Goal: Transaction & Acquisition: Purchase product/service

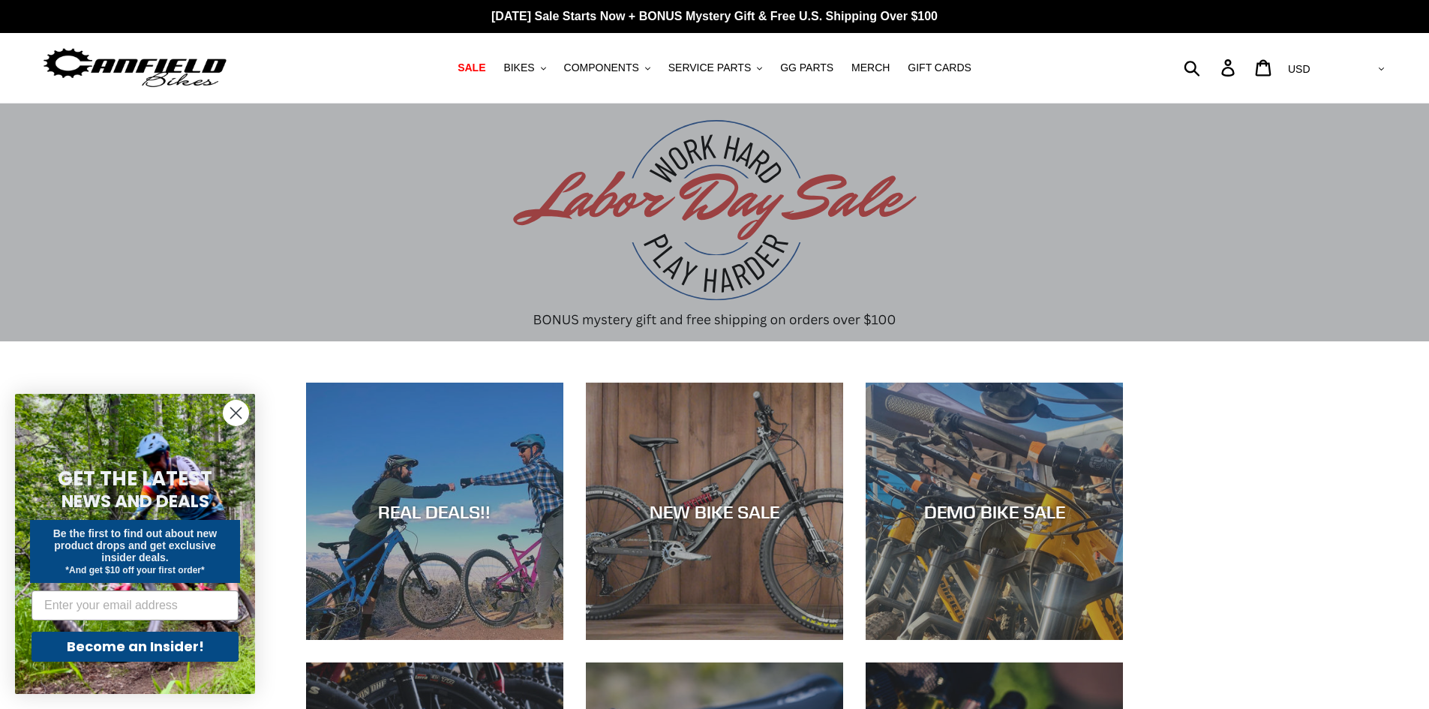
click at [237, 415] on circle "Close dialog" at bounding box center [235, 412] width 25 height 25
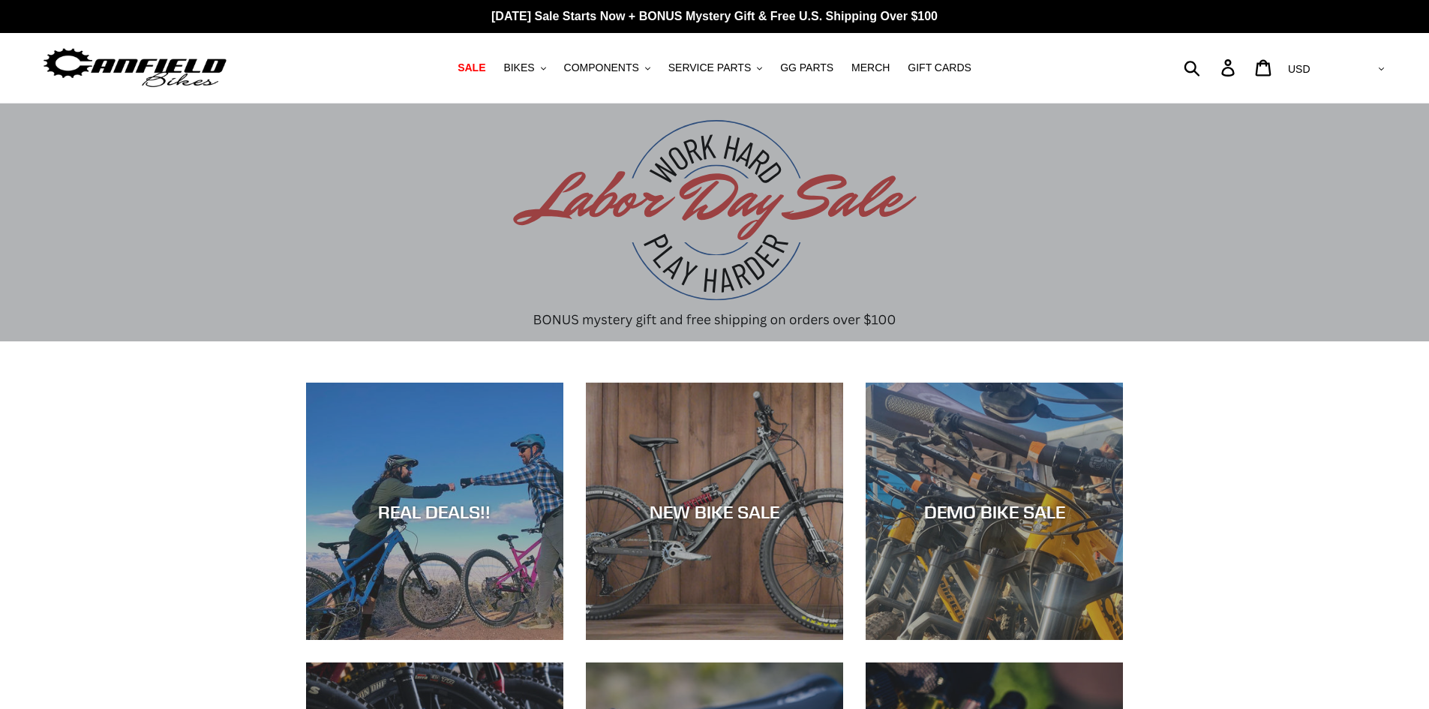
click at [534, 70] on span "BIKES" at bounding box center [518, 67] width 31 height 13
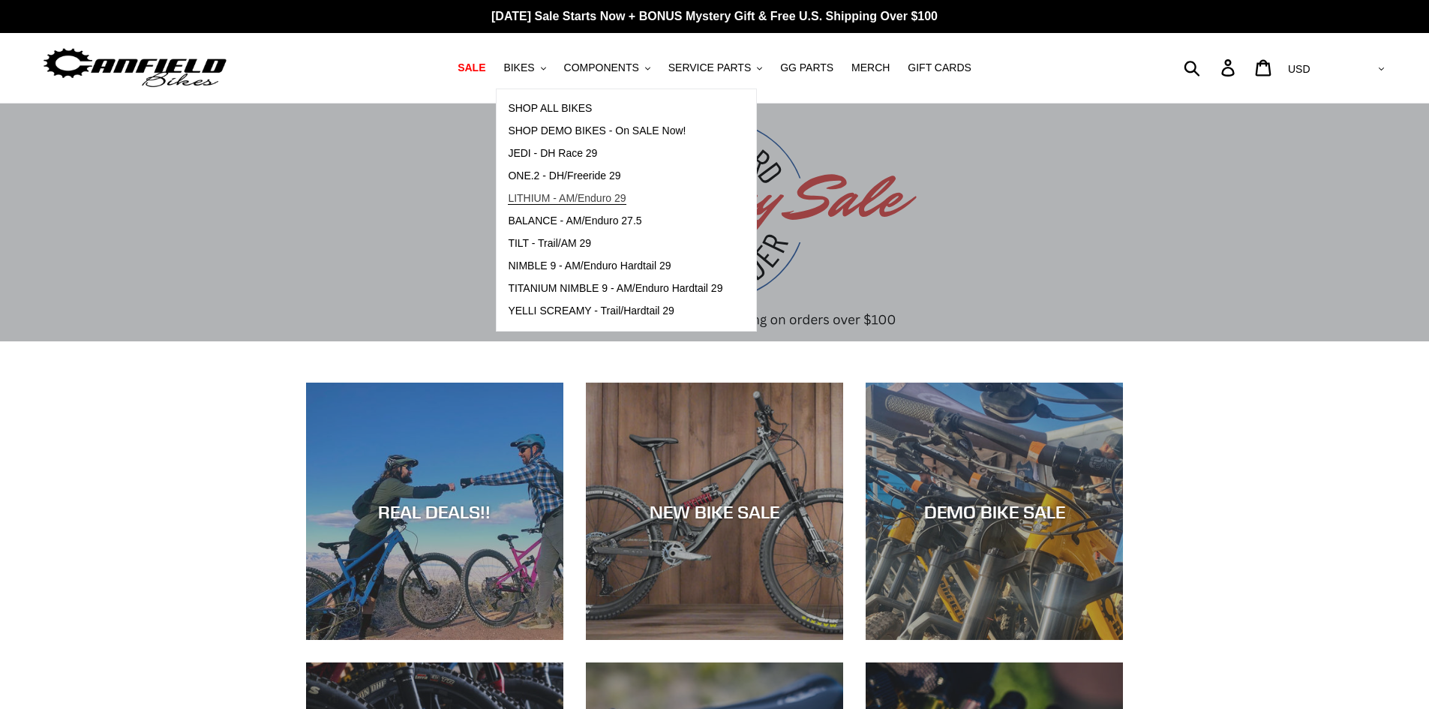
click at [619, 200] on span "LITHIUM - AM/Enduro 29" at bounding box center [567, 198] width 118 height 13
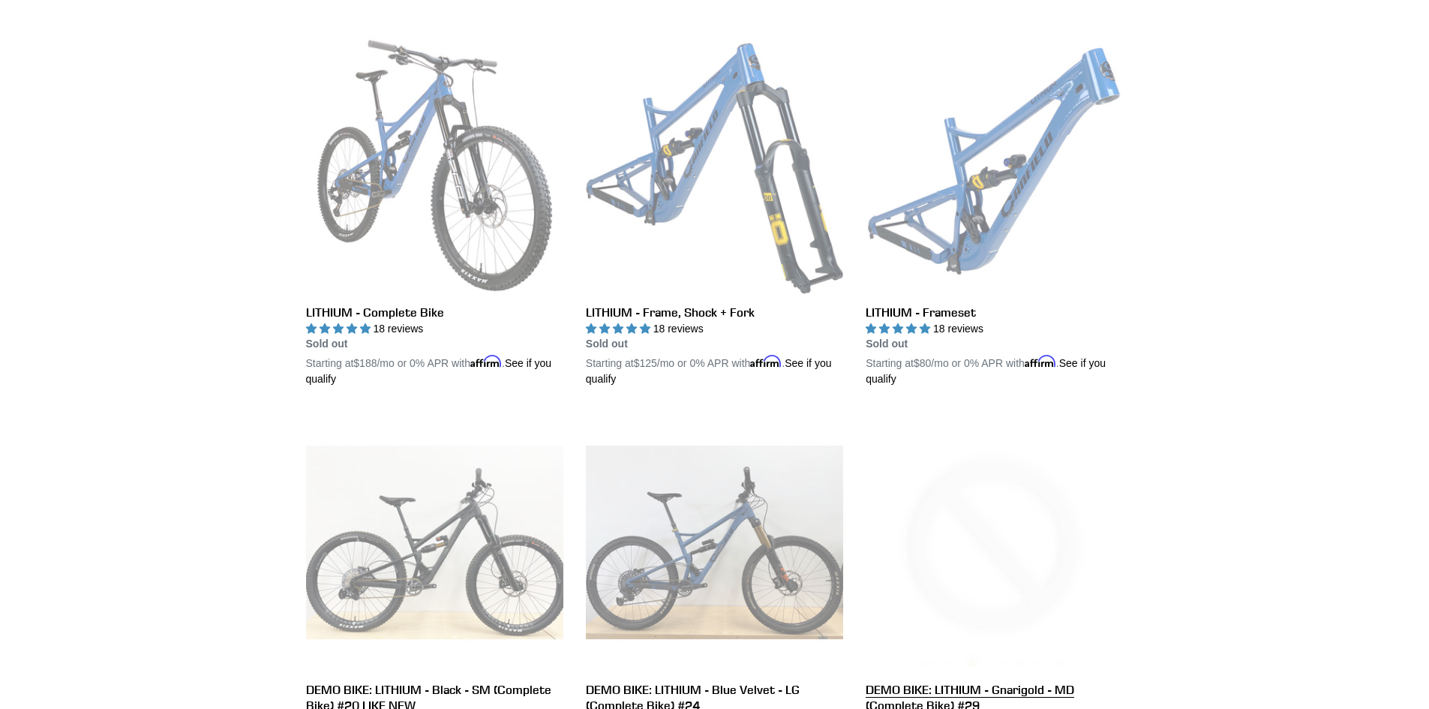
scroll to position [375, 0]
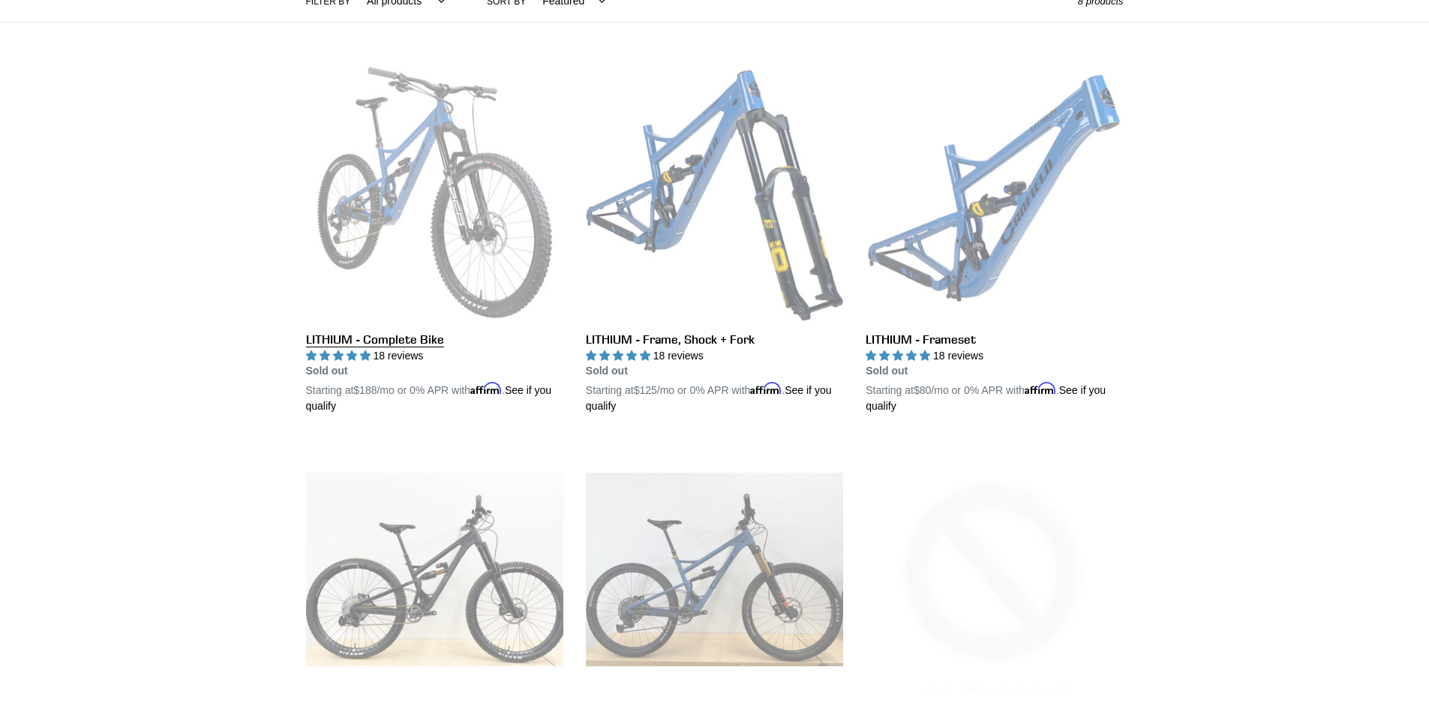
click at [403, 340] on link "LITHIUM - Complete Bike" at bounding box center [434, 239] width 257 height 351
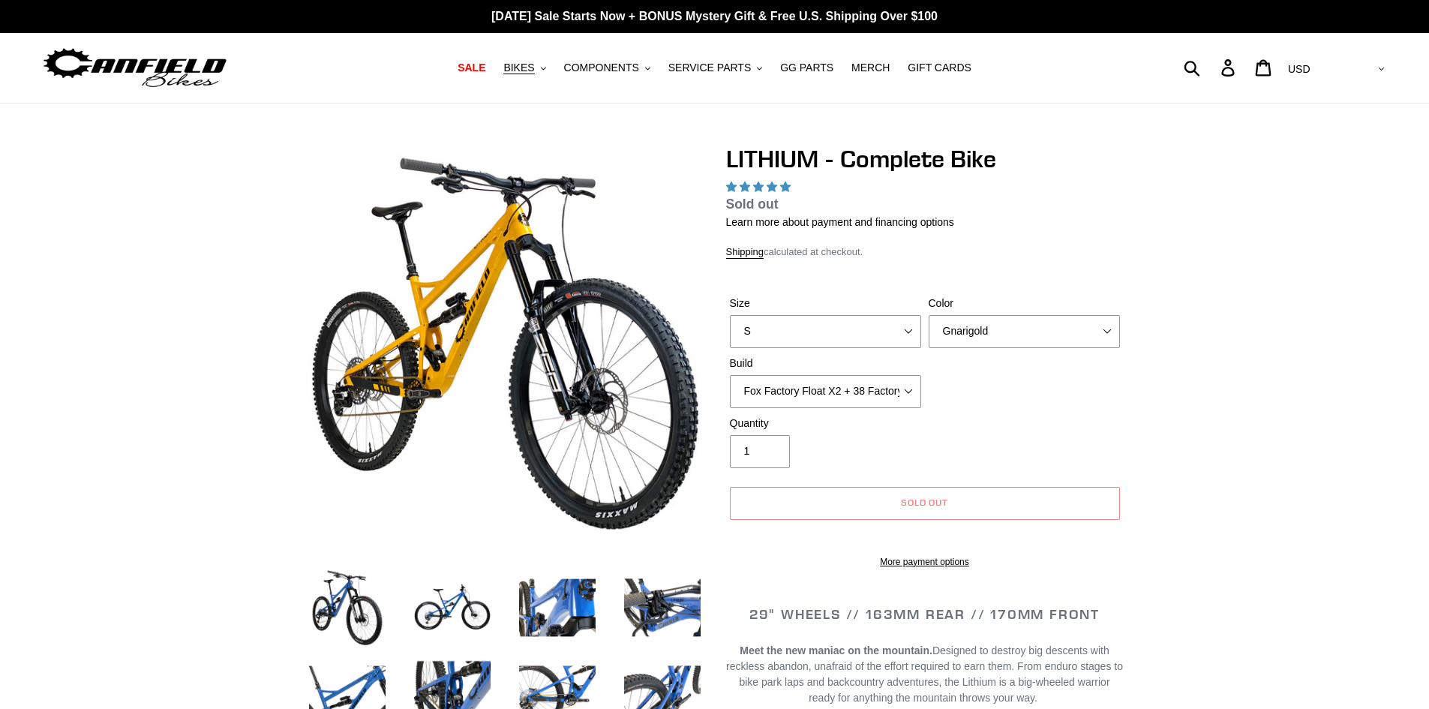
select select "highest-rating"
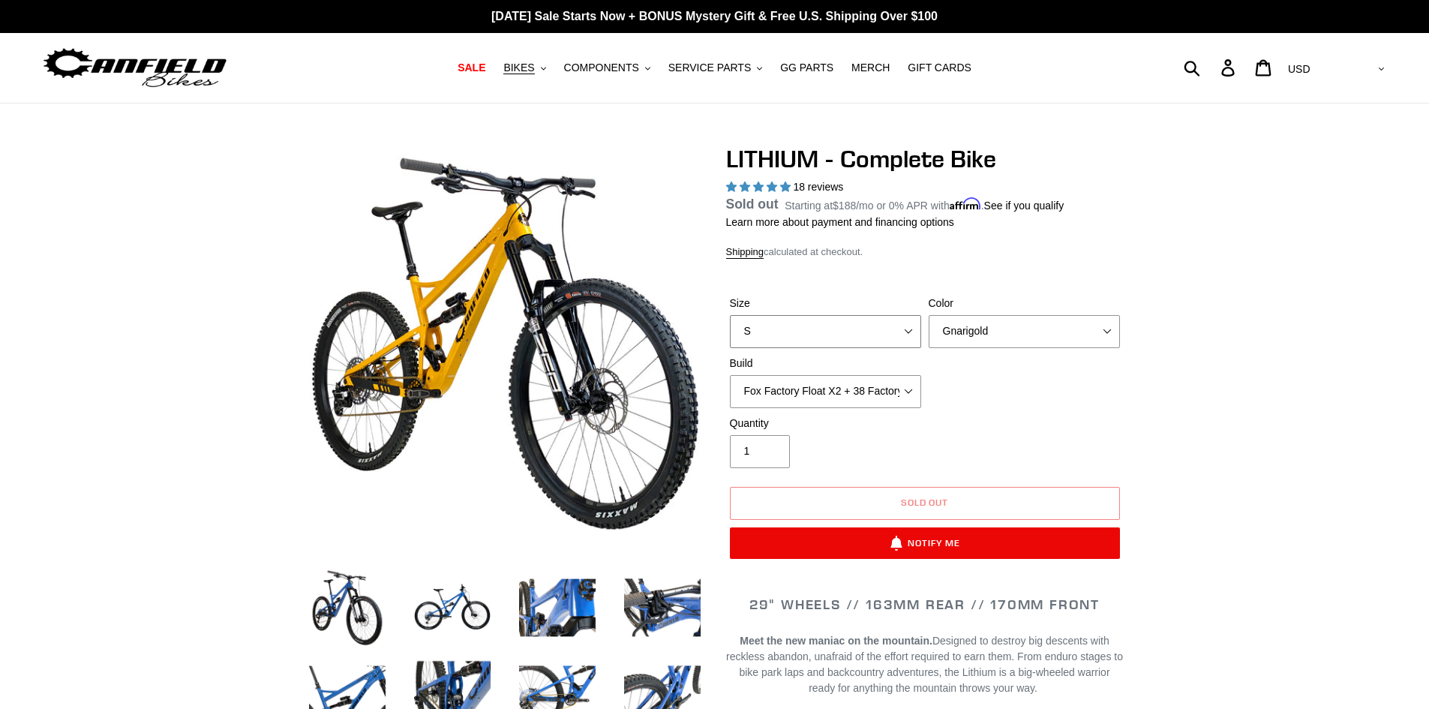
click at [901, 331] on select "S M L XL" at bounding box center [825, 331] width 191 height 33
select select "L"
click at [730, 332] on select "S M L XL" at bounding box center [825, 331] width 191 height 33
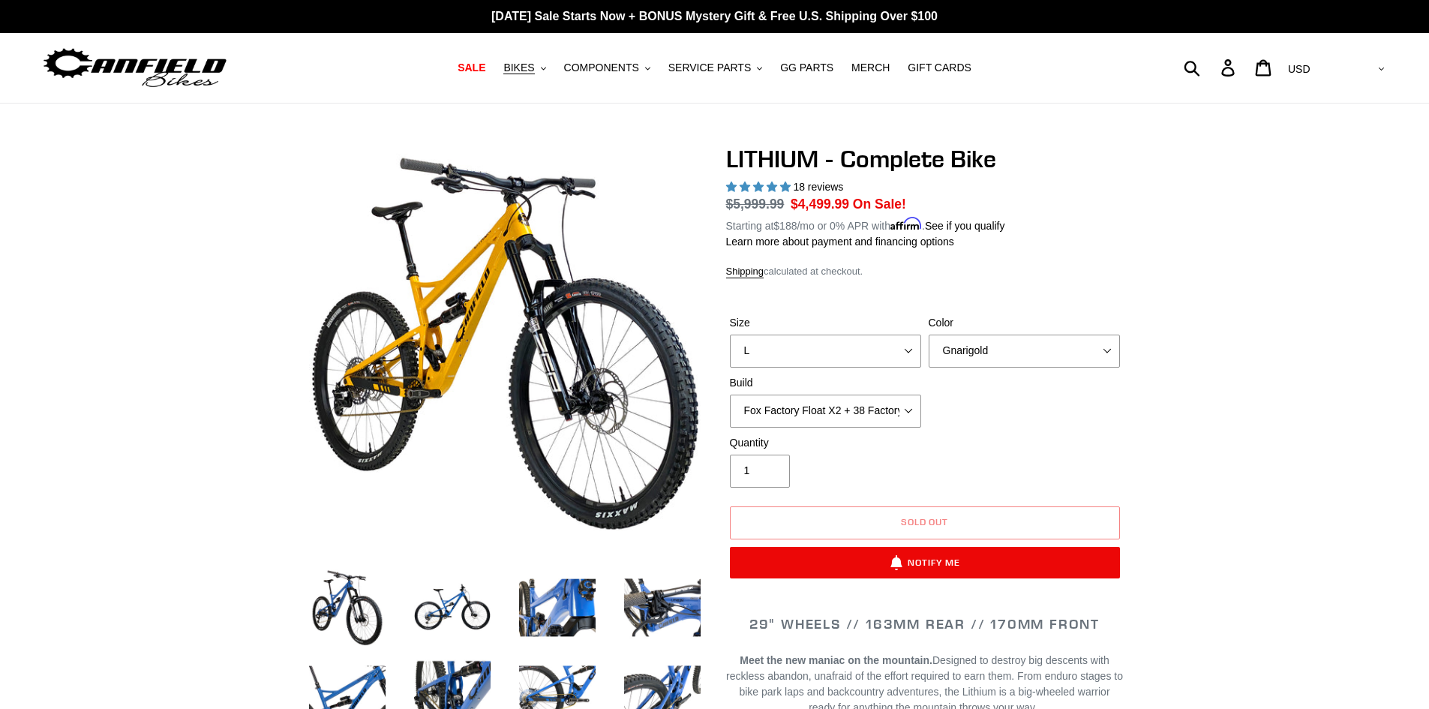
click at [1094, 355] on select "Gnarigold Blue Velvet Stealth Black" at bounding box center [1023, 350] width 191 height 33
click at [928, 334] on select "Gnarigold Blue Velvet Stealth Black" at bounding box center [1023, 350] width 191 height 33
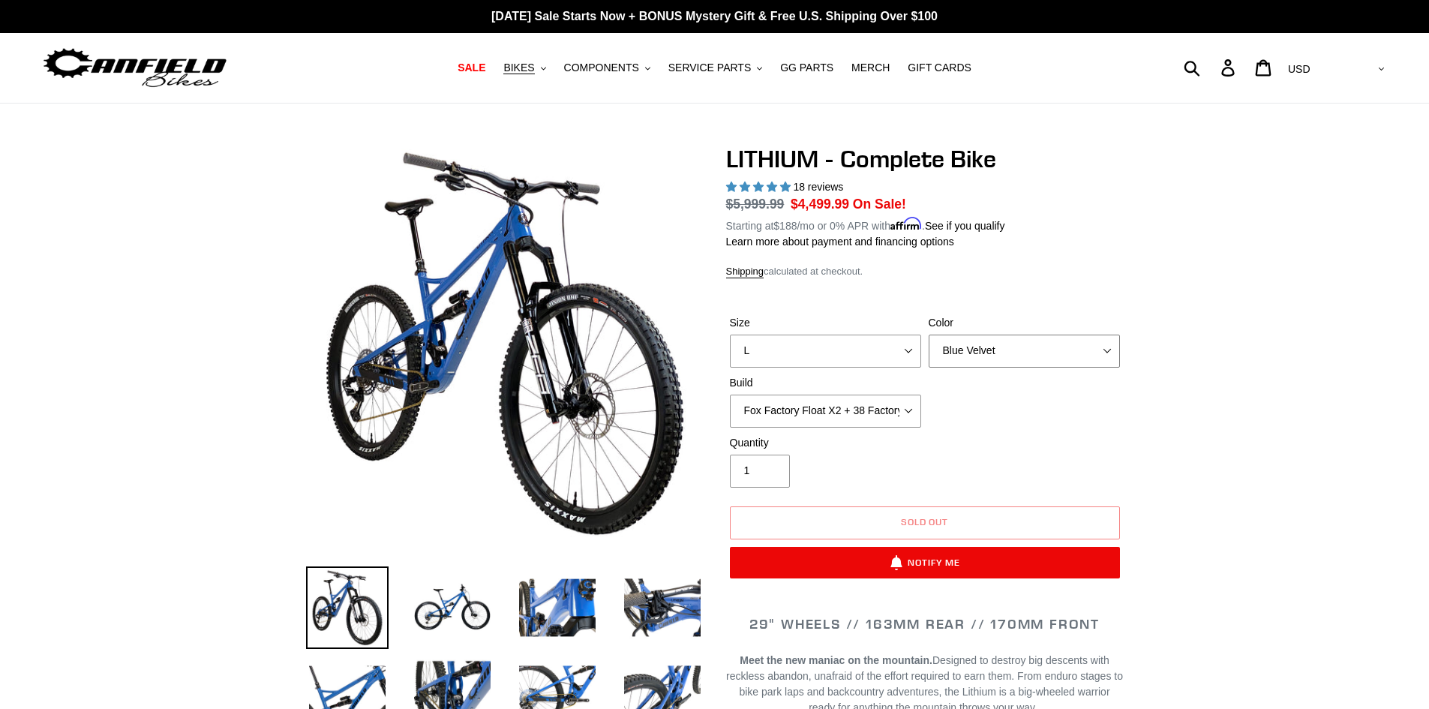
click at [1069, 361] on select "Gnarigold Blue Velvet Stealth Black" at bounding box center [1023, 350] width 191 height 33
select select "Stealth Black"
click at [928, 334] on select "Gnarigold Blue Velvet Stealth Black" at bounding box center [1023, 350] width 191 height 33
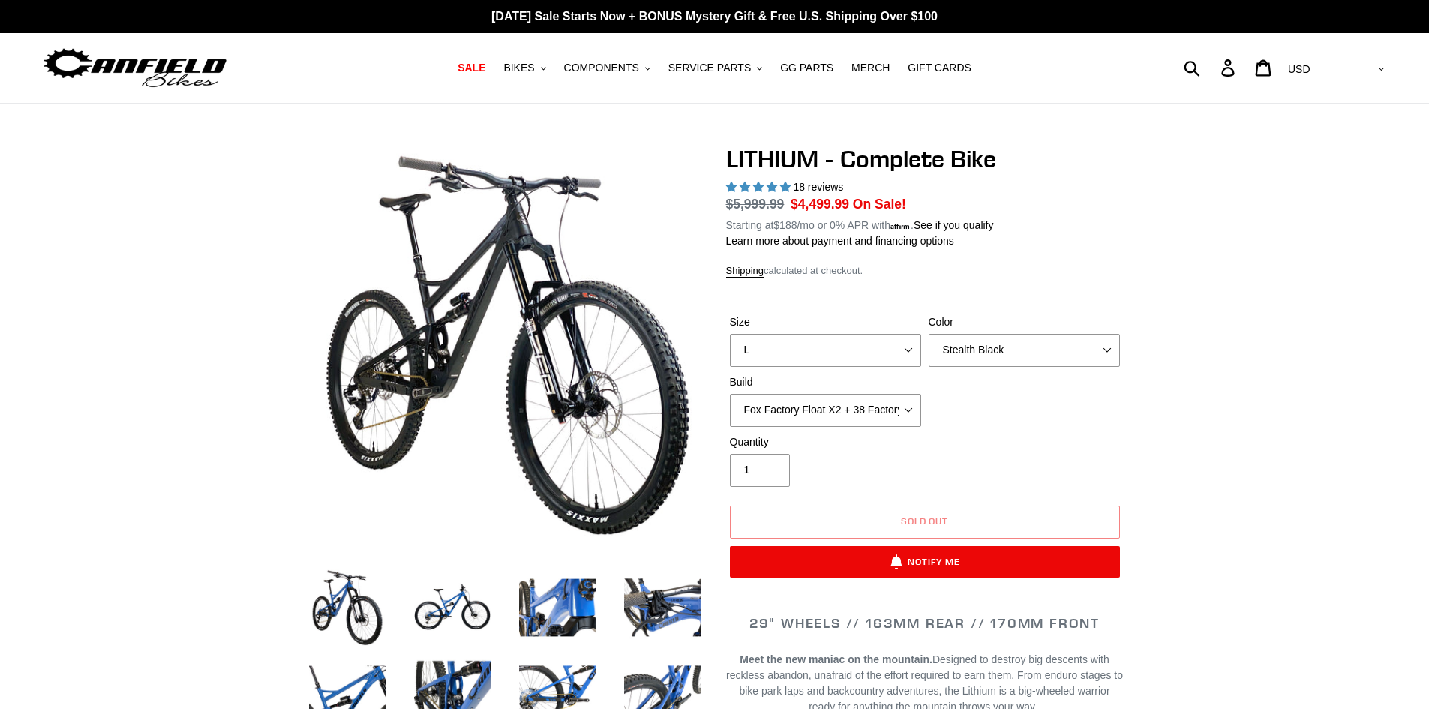
click at [891, 401] on select "Fox Factory Float X2 + 38 Factory Grip 2 170 + SRAM GX Fox Factory Float X2 + 3…" at bounding box center [825, 410] width 191 height 33
select select "RockShox Vivid ULT Coil + Zeb ULT Chg 3 + SRAM GX"
click at [730, 394] on select "Fox Factory Float X2 + 38 Factory Grip 2 170 + SRAM GX Fox Factory Float X2 + 3…" at bounding box center [825, 410] width 191 height 33
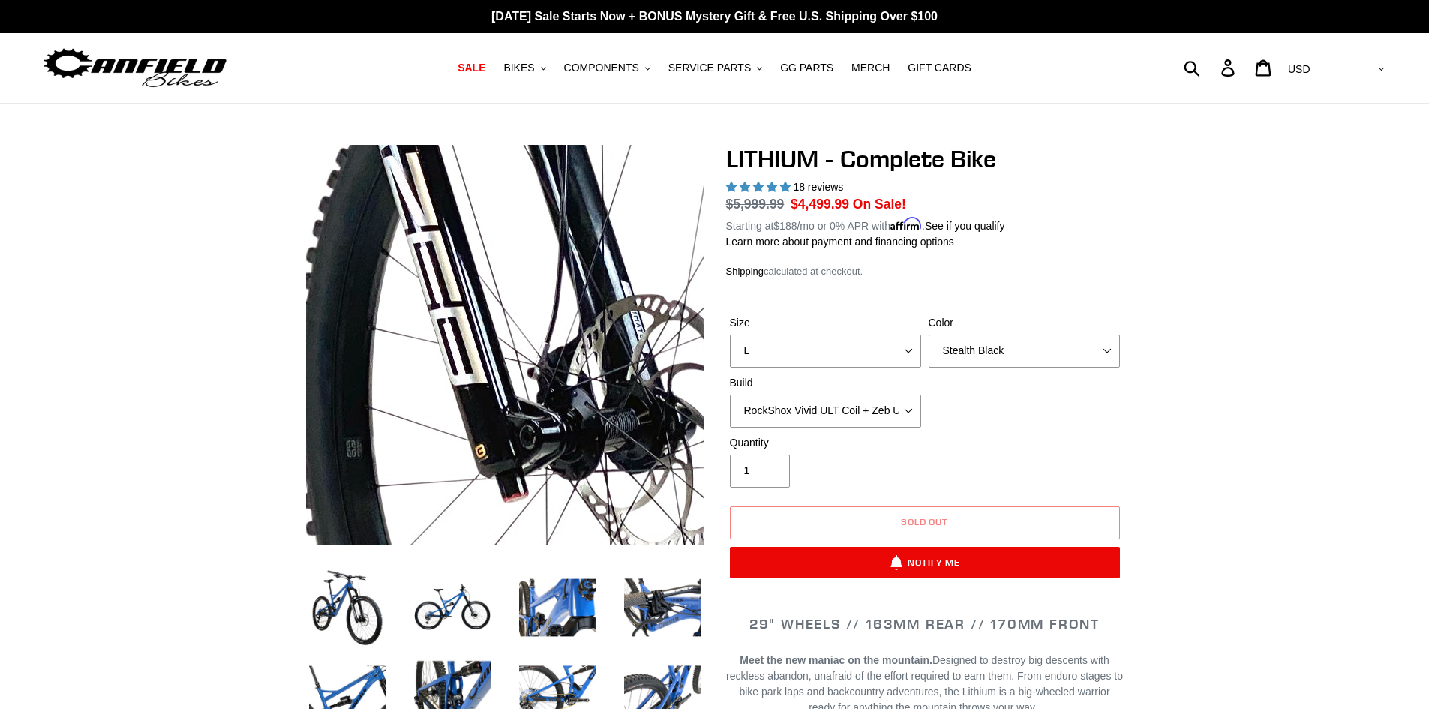
click at [577, 400] on img at bounding box center [289, 186] width 1536 height 1536
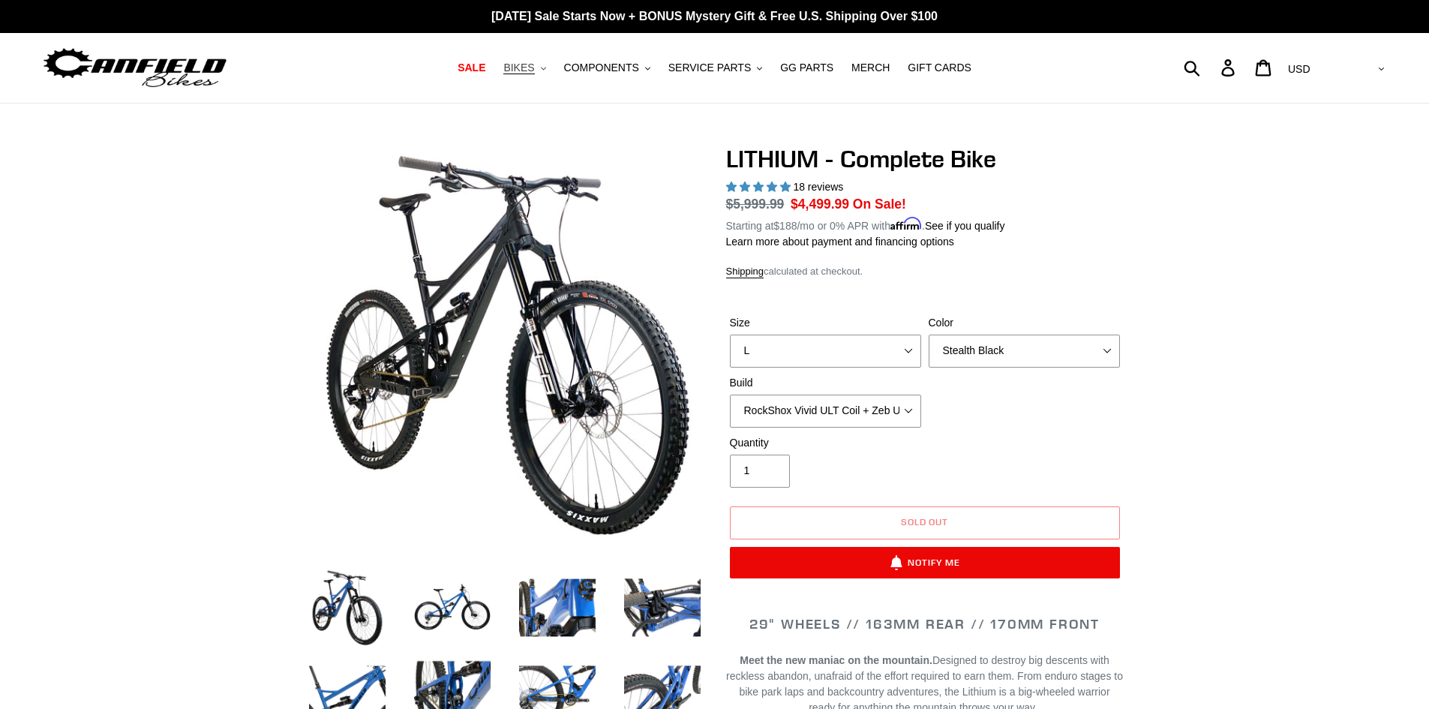
click at [534, 72] on span "BIKES" at bounding box center [518, 67] width 31 height 13
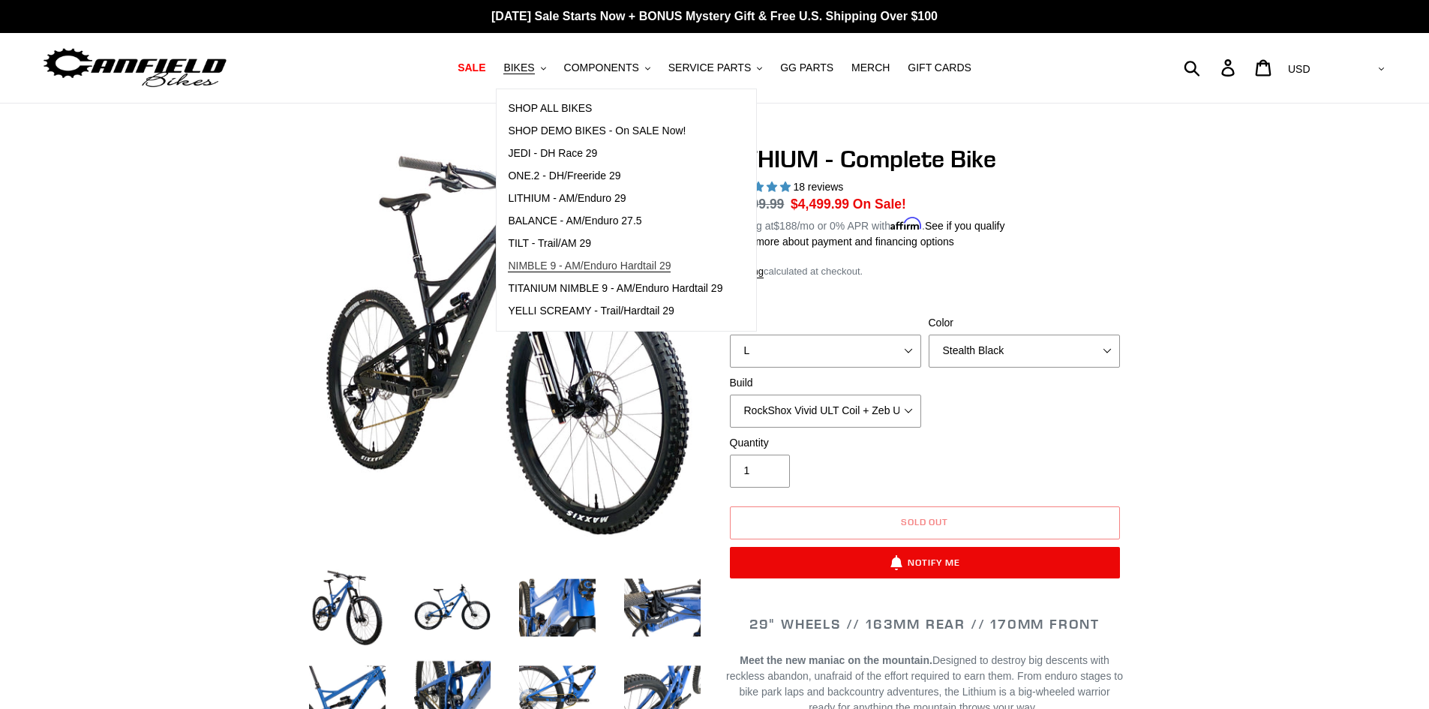
click at [640, 270] on span "NIMBLE 9 - AM/Enduro Hardtail 29" at bounding box center [589, 265] width 163 height 13
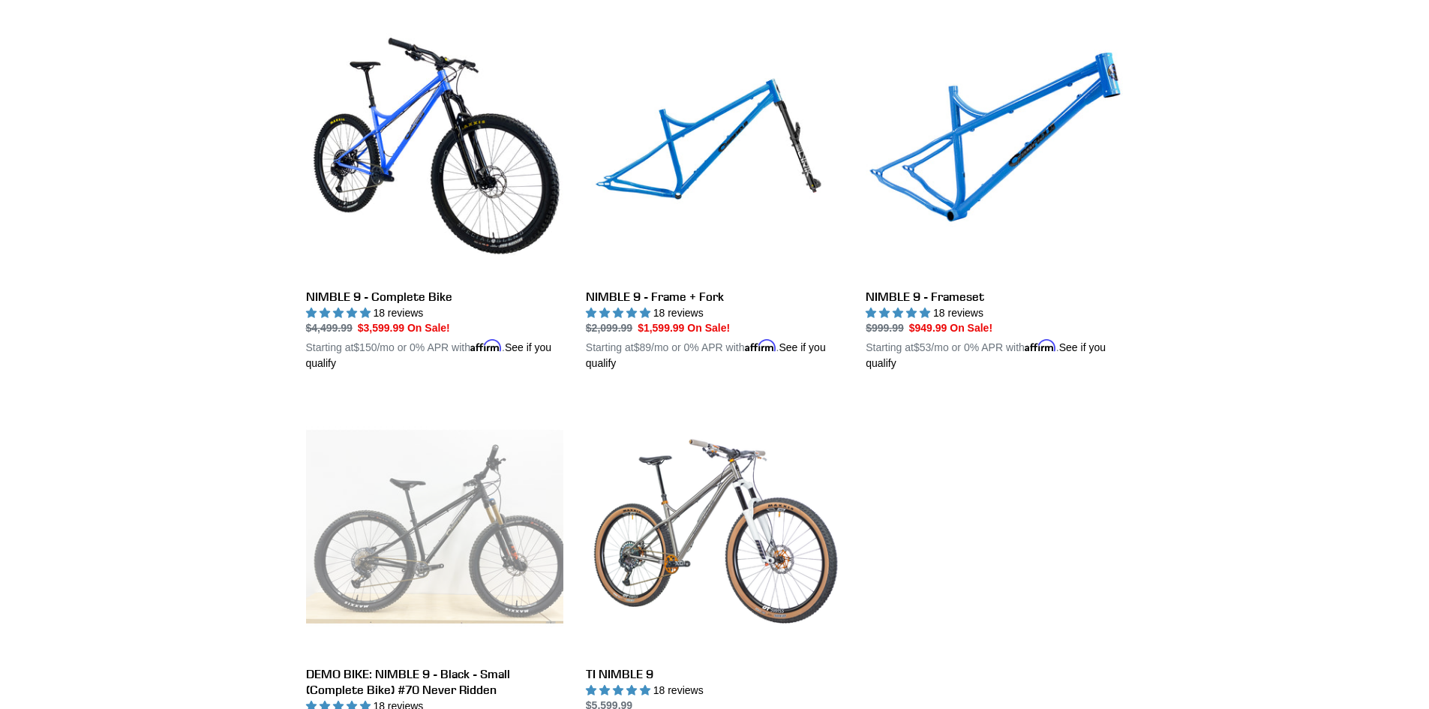
scroll to position [450, 0]
